Goal: Task Accomplishment & Management: Manage account settings

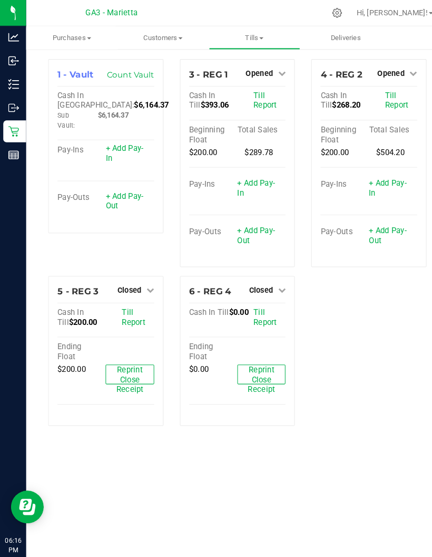
click at [0, 0] on p "Inventory" at bounding box center [0, 0] width 0 height 0
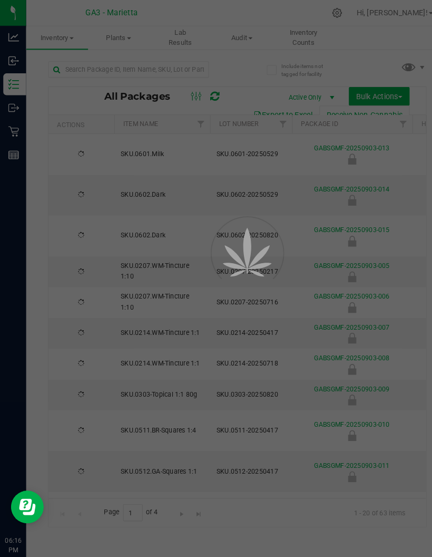
type input "2026-06-05"
type input "2025-05-29"
type input "2026-06-05"
type input "2025-05-29"
type input "2026-08-27"
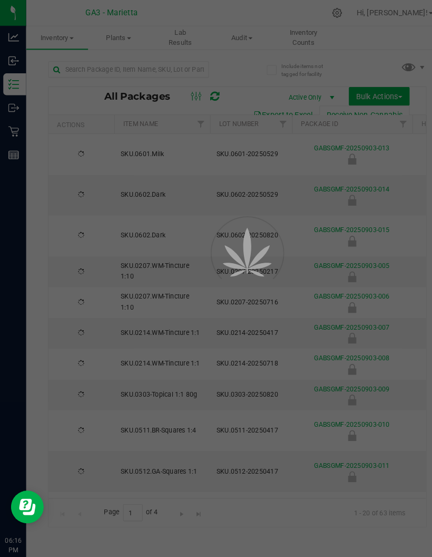
type input "2025-08-20"
type input "2026-02-24"
type input "2025-02-17"
type input "2026-08-04"
type input "2025-07-16"
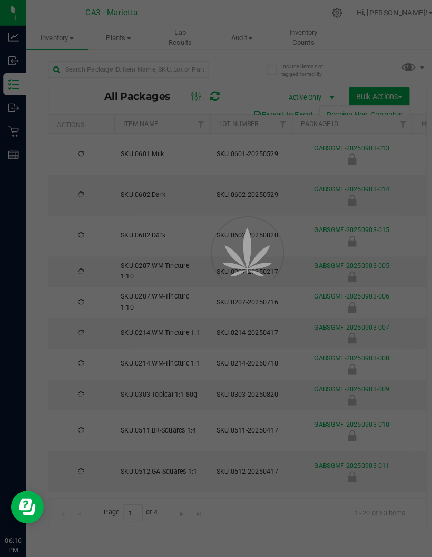
type input "2026-04-21"
type input "2025-04-17"
type input "2026-08-04"
type input "2025-07-18"
type input "2026-08-27"
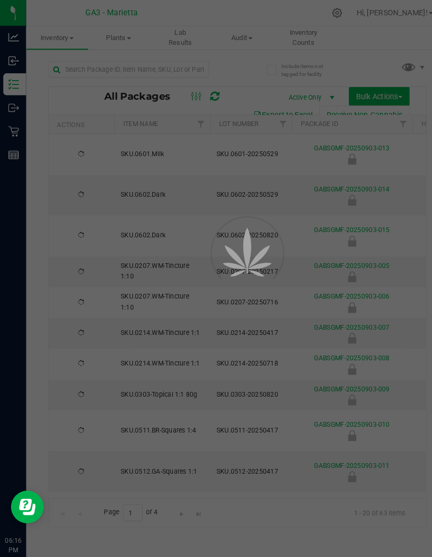
type input "2025-08-20"
type input "2026-04-21"
type input "2025-04-17"
type input "2026-04-21"
type input "2025-04-17"
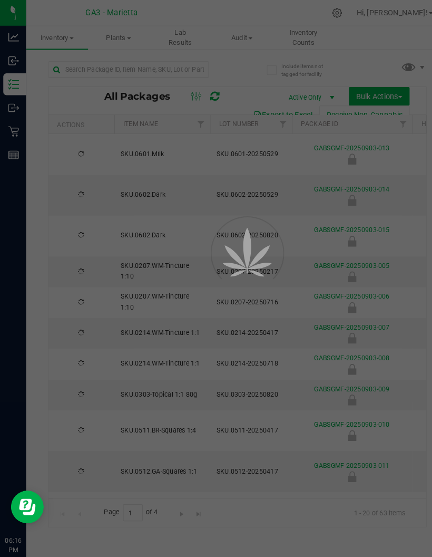
type input "2026-08-04"
type input "2025-07-25"
type input "2026-06-05"
type input "2025-05-29"
type input "2026-06-05"
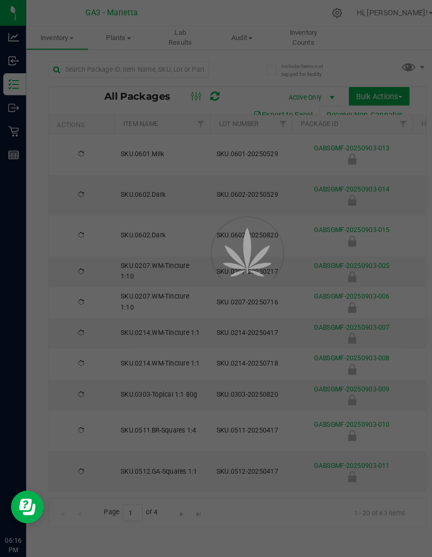
type input "2025-05-29"
type input "2026-04-21"
type input "2025-04-17"
type input "2026-06-05"
type input "2025-05-29"
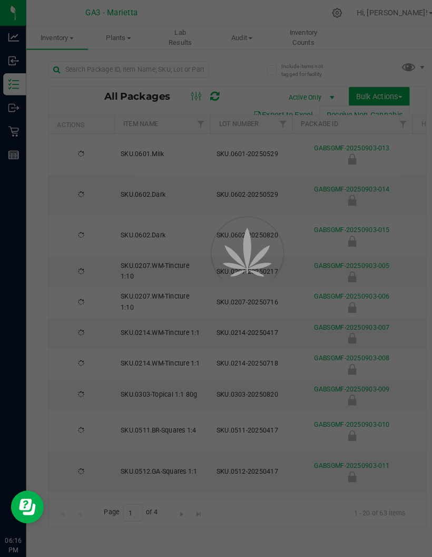
type input "2025-10-25"
type input "2023-10-11"
type input "2026-06-05"
type input "2025-05-29"
type input "2026-04-21"
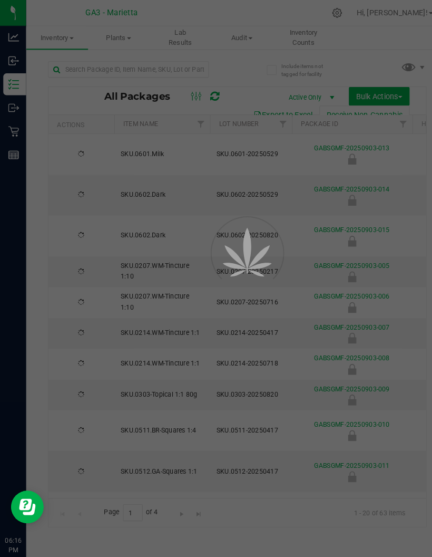
type input "2025-04-17"
type input "2026-08-04"
type input "2025-07-25"
type input "2026-04-21"
type input "2025-04-17"
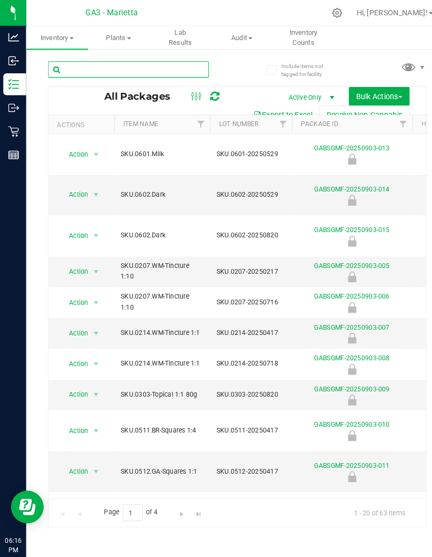
click at [165, 61] on input "text" at bounding box center [123, 67] width 155 height 16
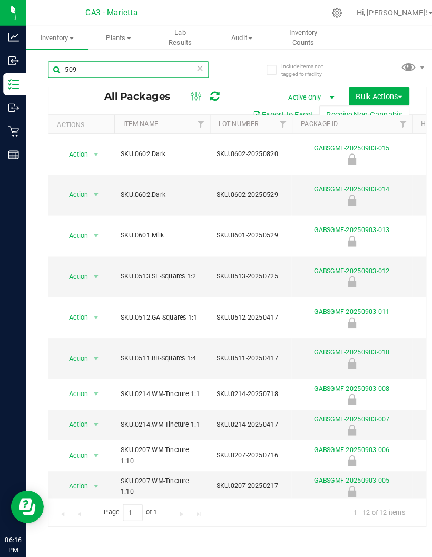
type input "509."
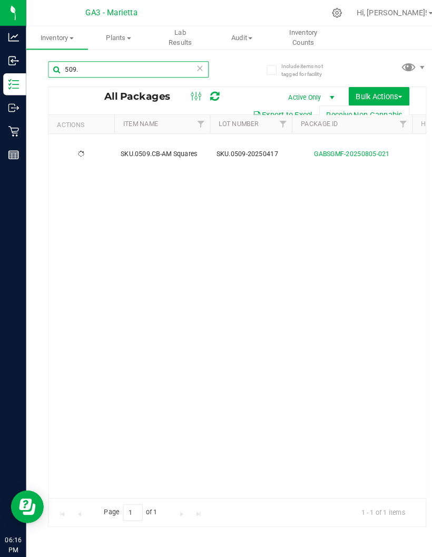
type input "2026-04-21"
type input "2025-04-17"
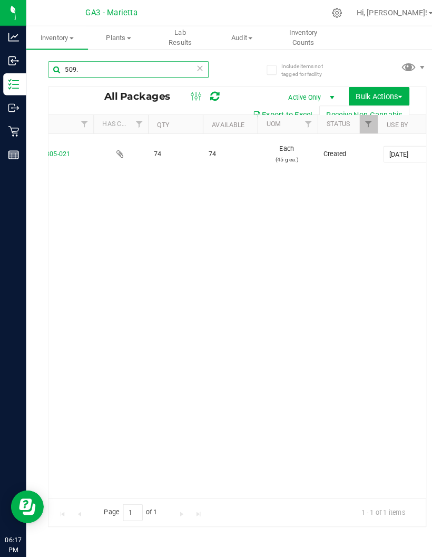
scroll to position [0, 308]
type input "509."
click at [25, 120] on div "Retail" at bounding box center [14, 126] width 22 height 21
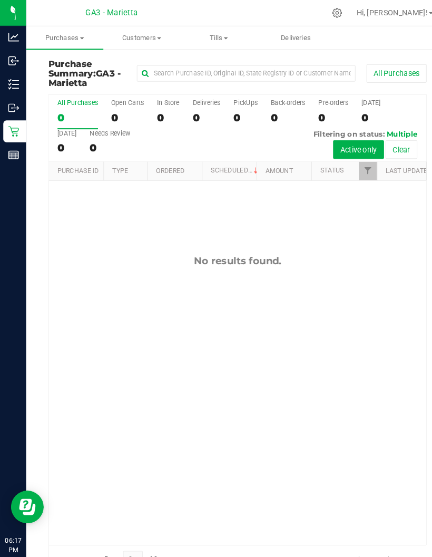
click at [215, 35] on span "Tills" at bounding box center [211, 36] width 73 height 9
click at [219, 37] on span at bounding box center [218, 37] width 4 height 2
click at [216, 36] on span at bounding box center [218, 37] width 4 height 2
click at [210, 59] on span "Manage tills" at bounding box center [209, 63] width 71 height 9
